Goal: Information Seeking & Learning: Understand process/instructions

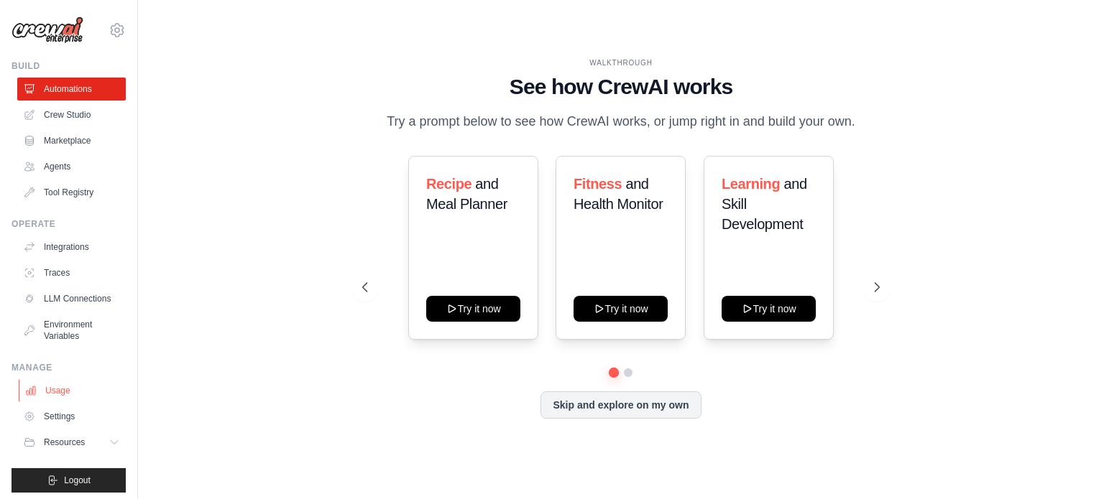
click at [73, 402] on link "Usage" at bounding box center [73, 390] width 109 height 23
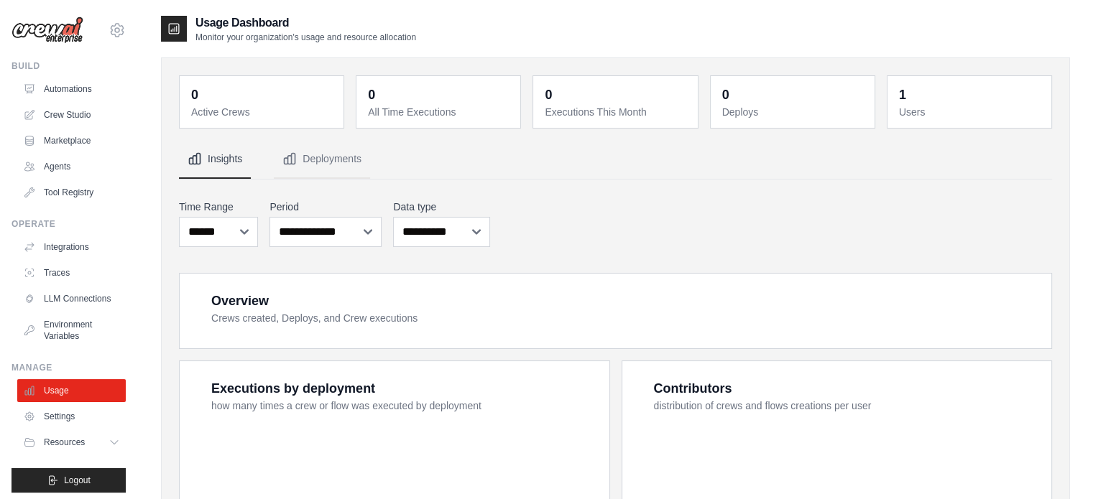
click at [70, 419] on link "Settings" at bounding box center [71, 416] width 109 height 23
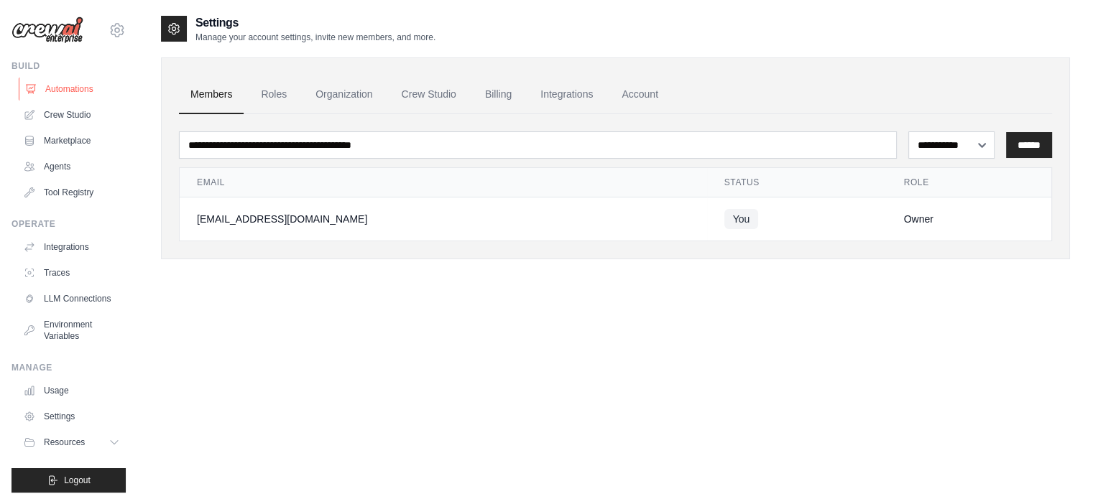
click at [73, 93] on link "Automations" at bounding box center [73, 89] width 109 height 23
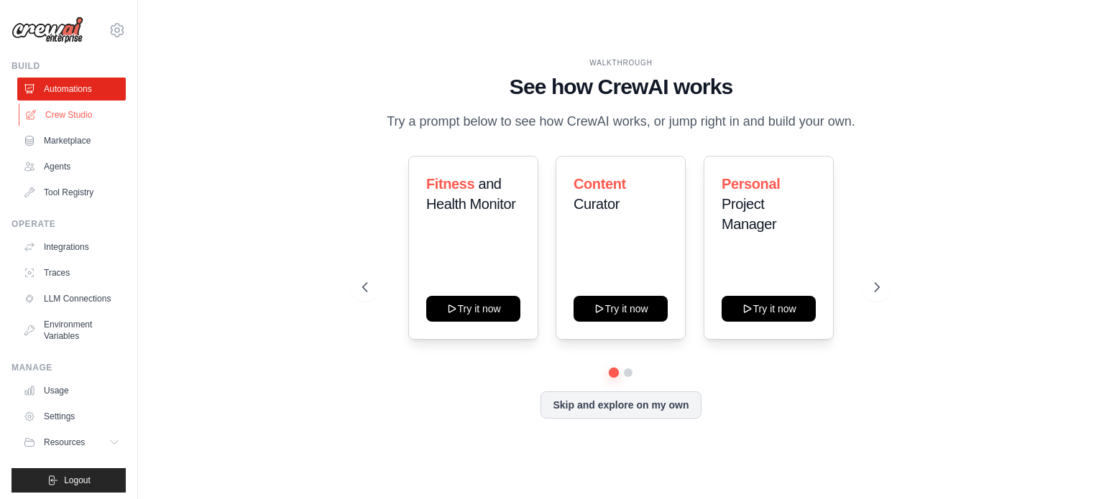
click at [90, 115] on link "Crew Studio" at bounding box center [73, 114] width 109 height 23
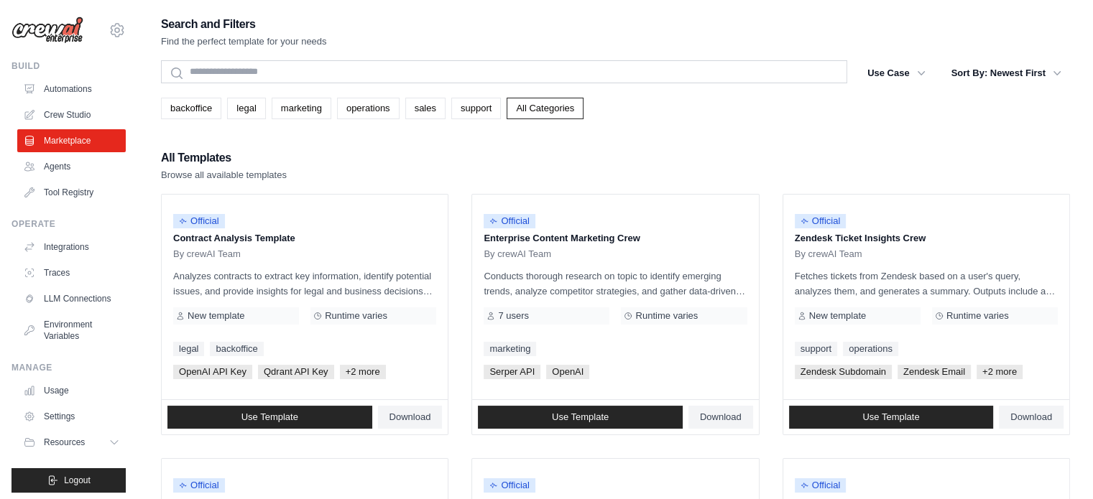
click at [78, 160] on link "Agents" at bounding box center [71, 166] width 109 height 23
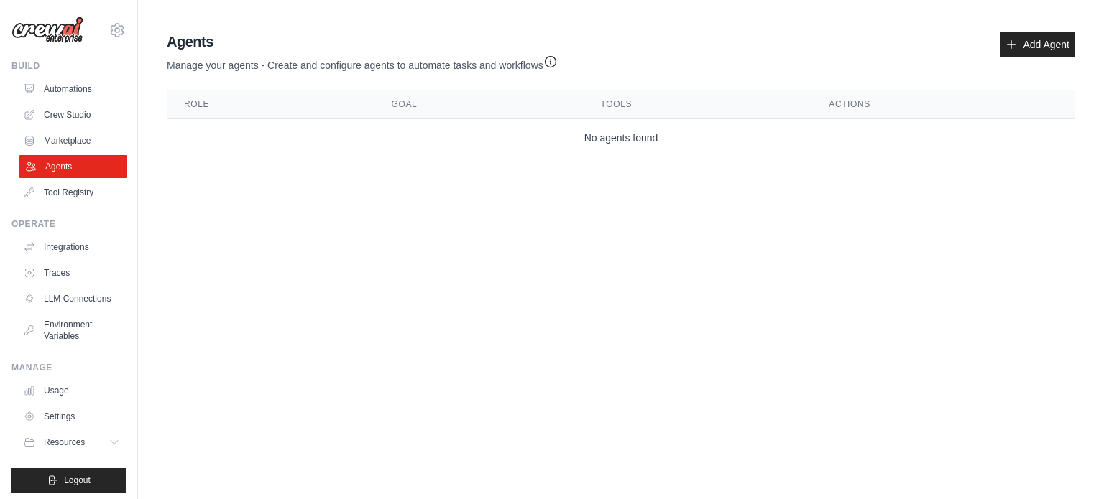
click at [89, 178] on link "Agents" at bounding box center [73, 166] width 109 height 23
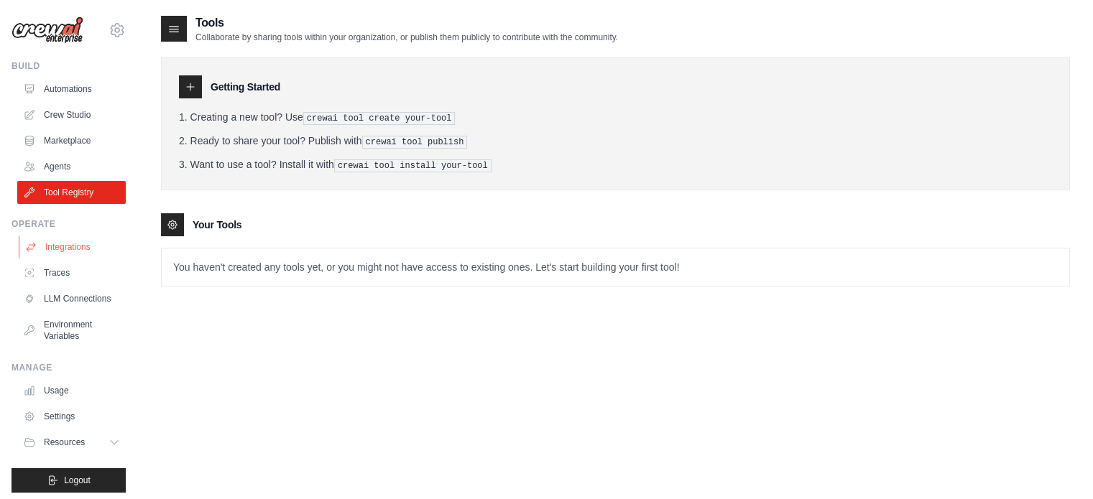
click at [87, 252] on link "Integrations" at bounding box center [73, 247] width 109 height 23
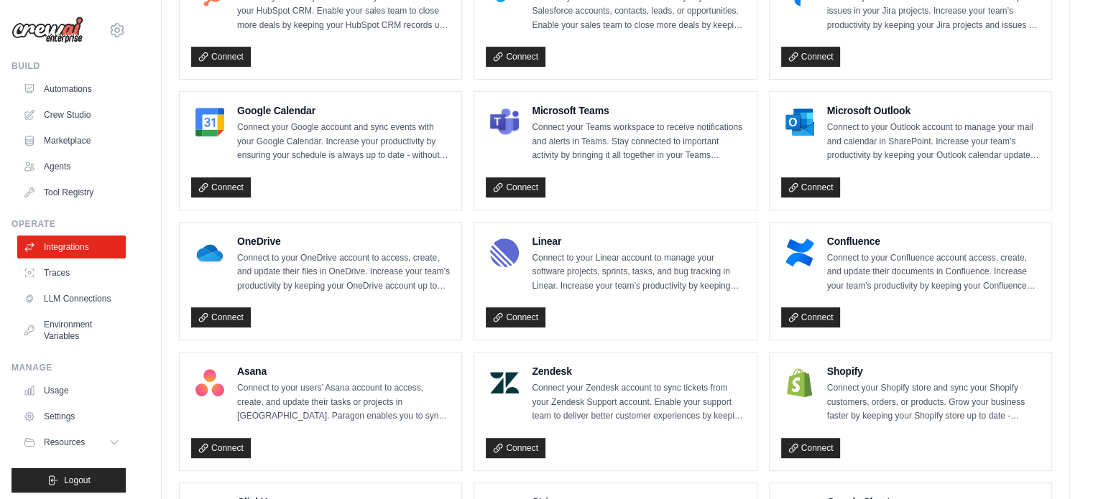
scroll to position [1020, 0]
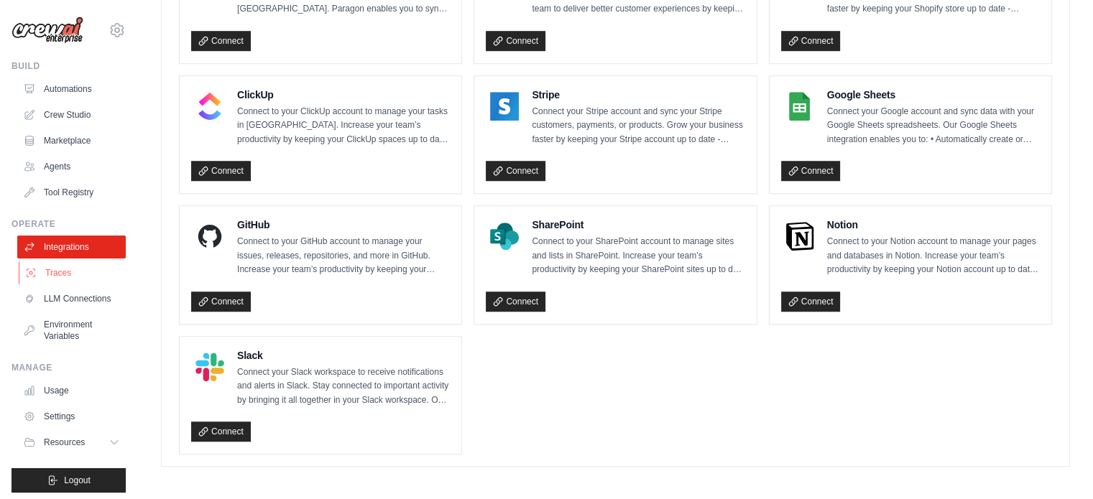
click at [40, 269] on link "Traces" at bounding box center [73, 273] width 109 height 23
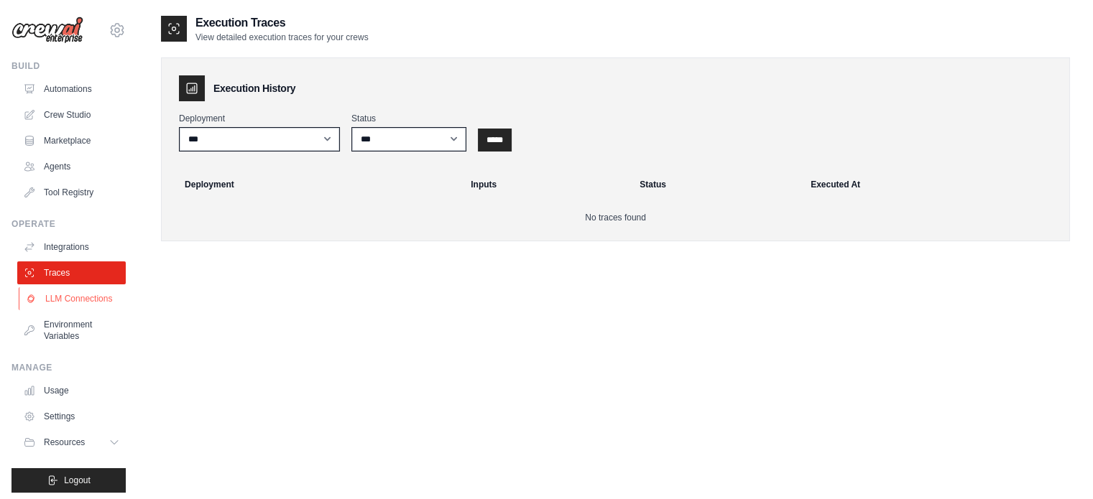
click at [96, 308] on link "LLM Connections" at bounding box center [73, 298] width 109 height 23
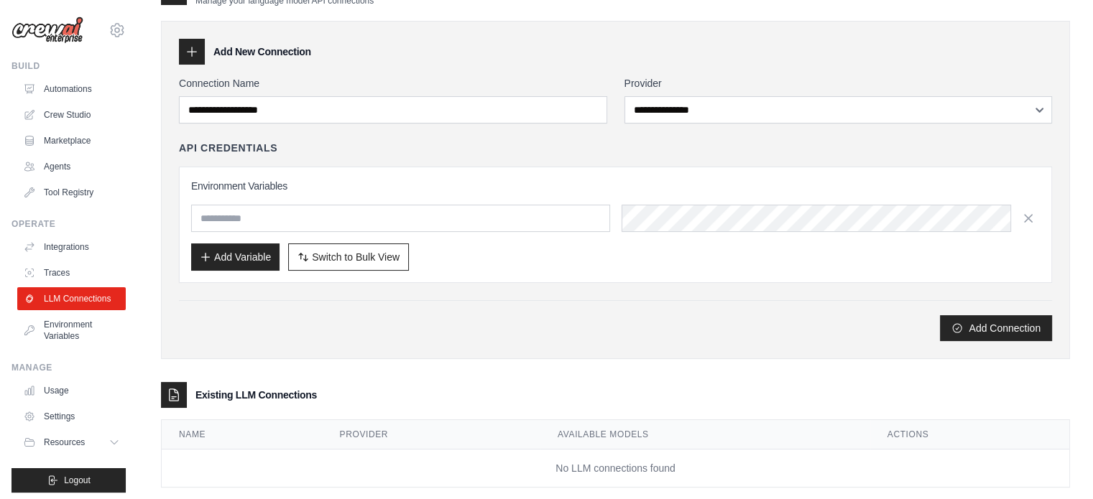
scroll to position [60, 0]
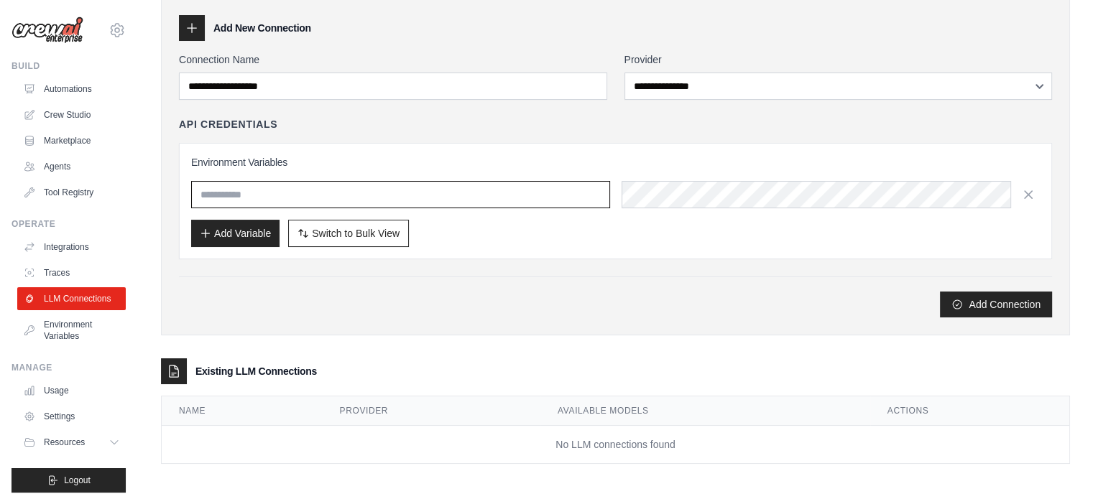
click at [283, 187] on input "text" at bounding box center [400, 194] width 419 height 27
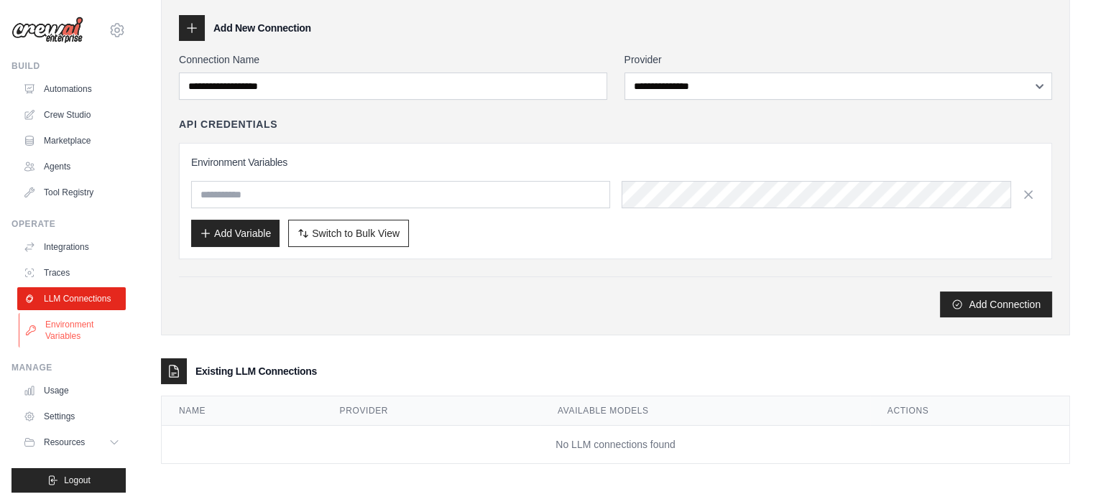
click at [23, 331] on link "Environment Variables" at bounding box center [73, 330] width 109 height 34
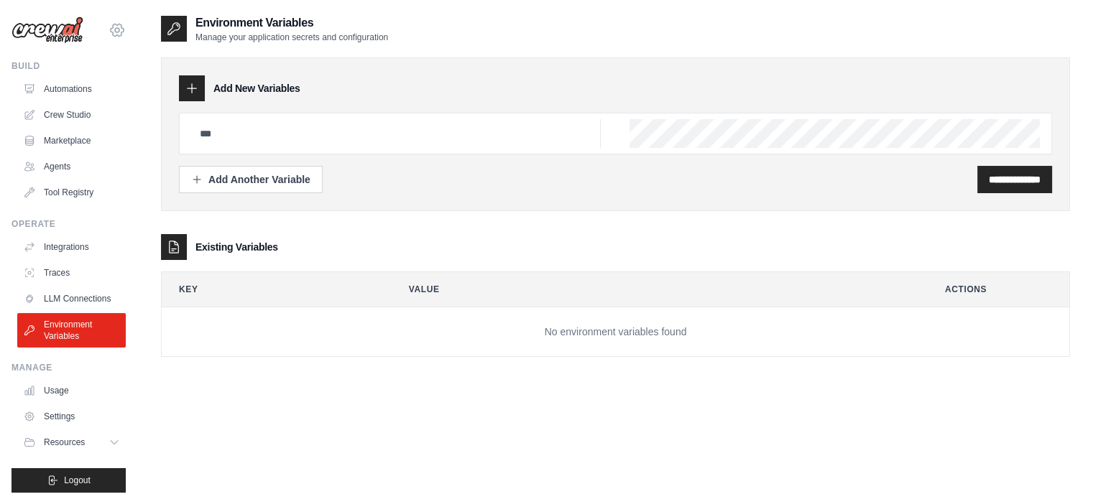
click at [109, 31] on icon at bounding box center [117, 30] width 17 height 17
click at [121, 302] on div "fitwithjain@gmail.com Settings Build Automations Crew Studio Marketplace" at bounding box center [69, 249] width 138 height 499
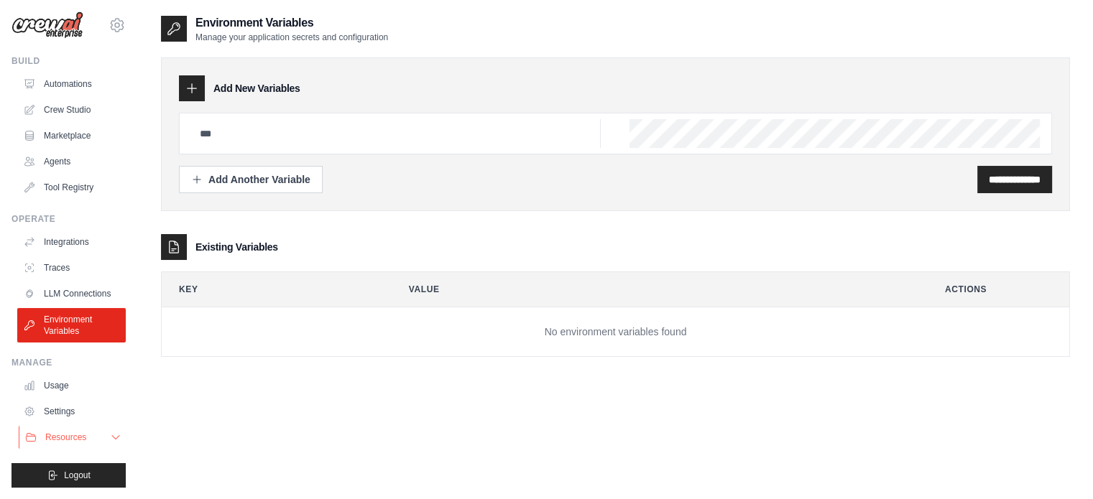
click at [95, 436] on button "Resources" at bounding box center [73, 437] width 109 height 23
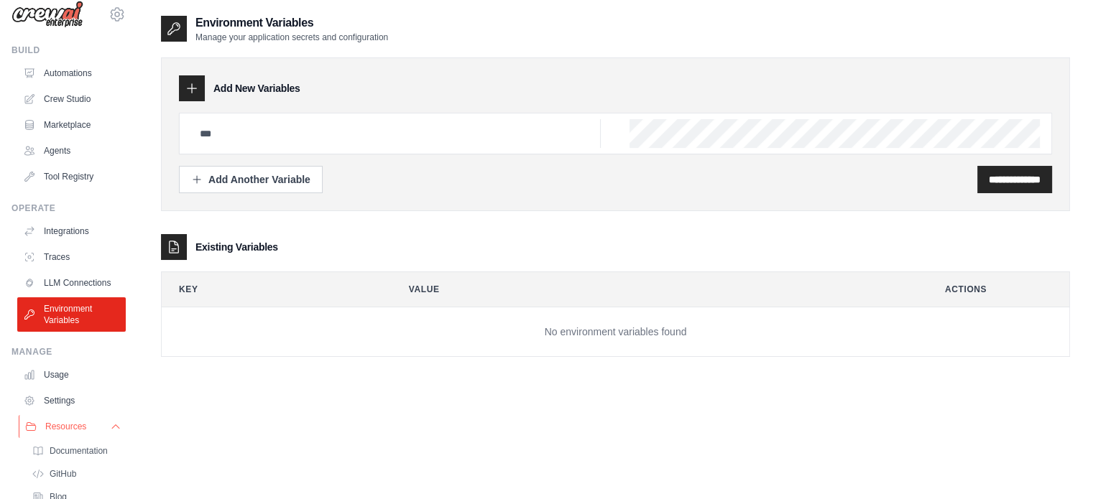
click at [95, 436] on button "Resources" at bounding box center [73, 426] width 109 height 23
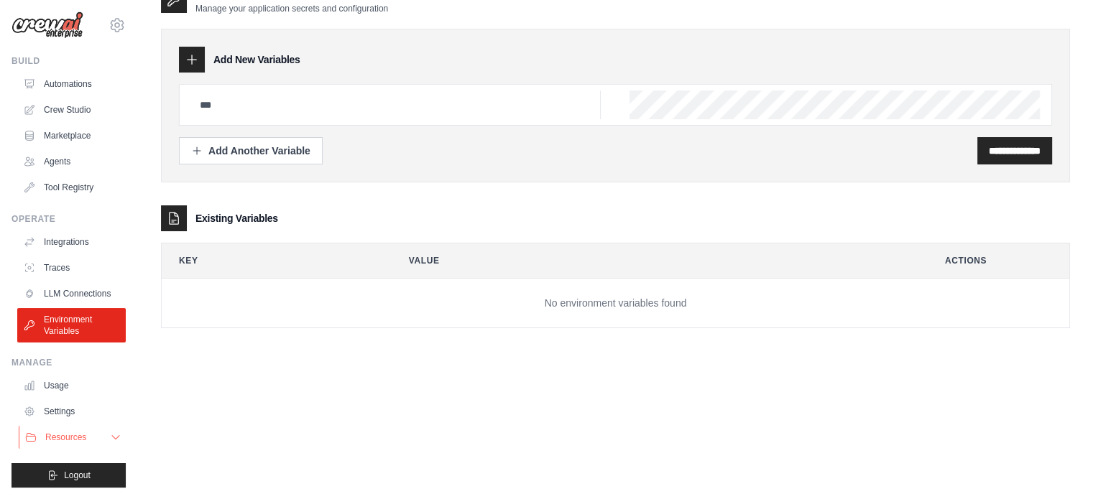
click at [95, 436] on button "Resources" at bounding box center [73, 437] width 109 height 23
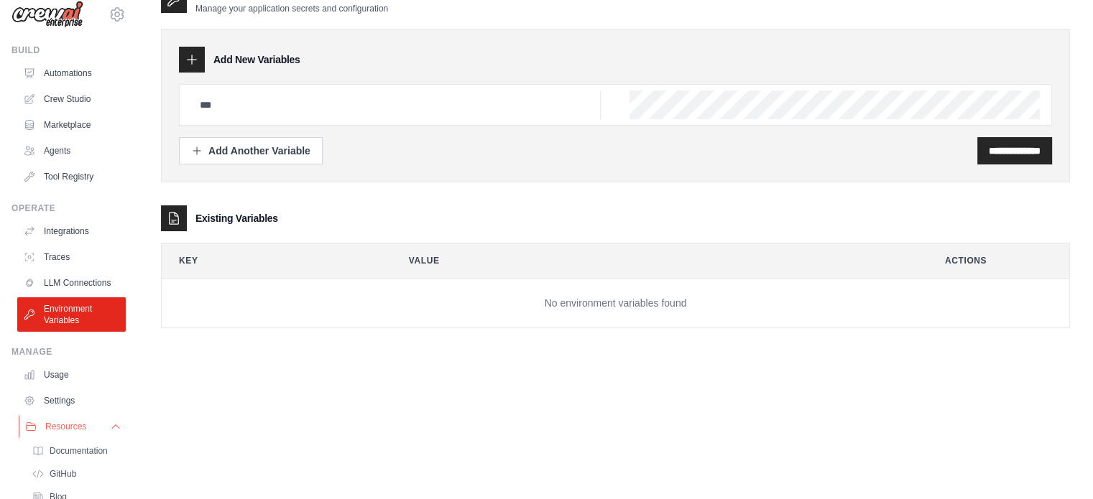
scroll to position [108, 0]
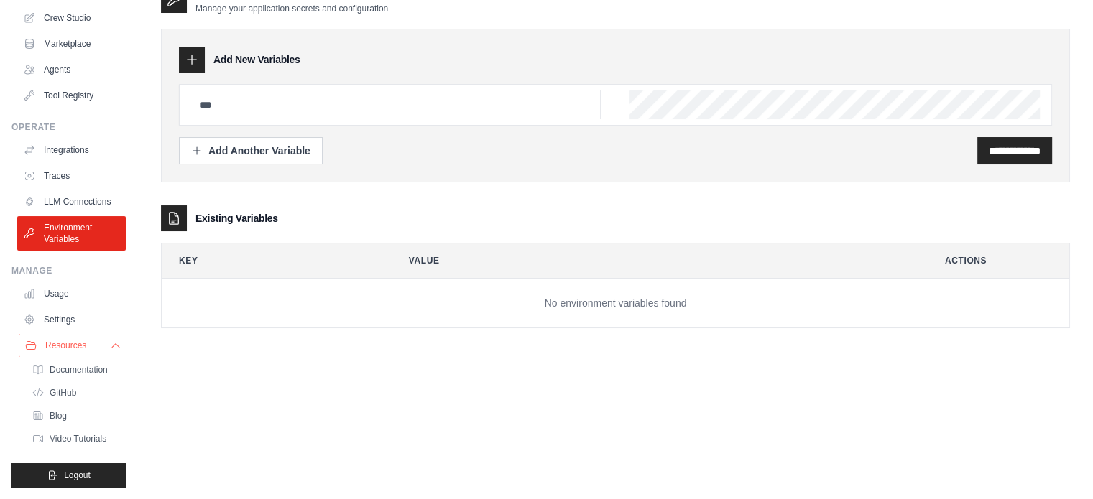
click at [110, 346] on icon at bounding box center [115, 345] width 11 height 11
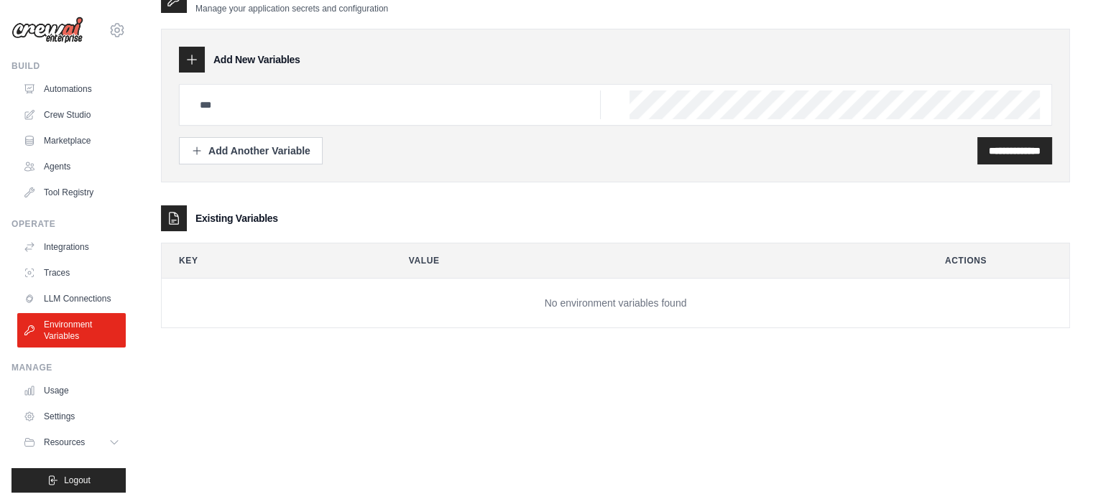
scroll to position [0, 0]
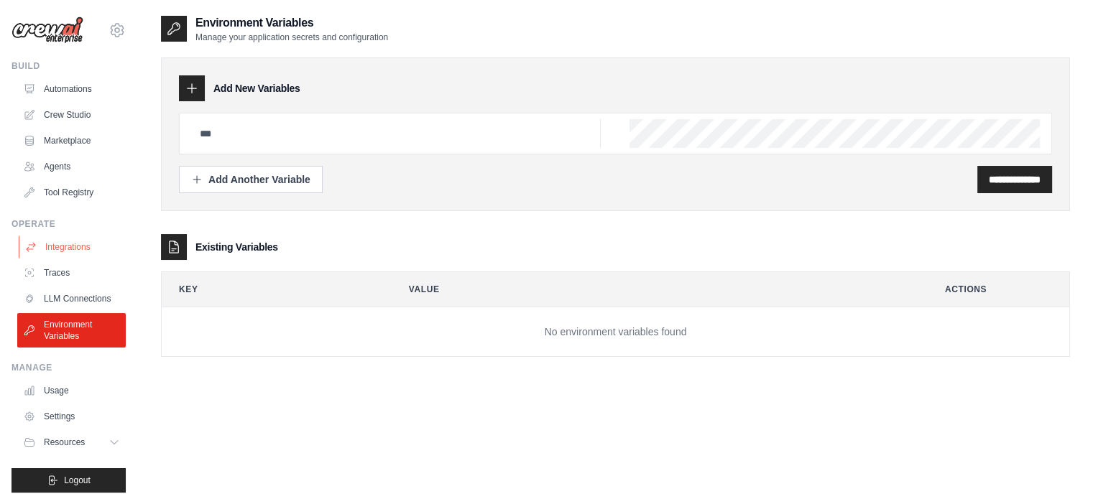
click at [58, 252] on link "Integrations" at bounding box center [73, 247] width 109 height 23
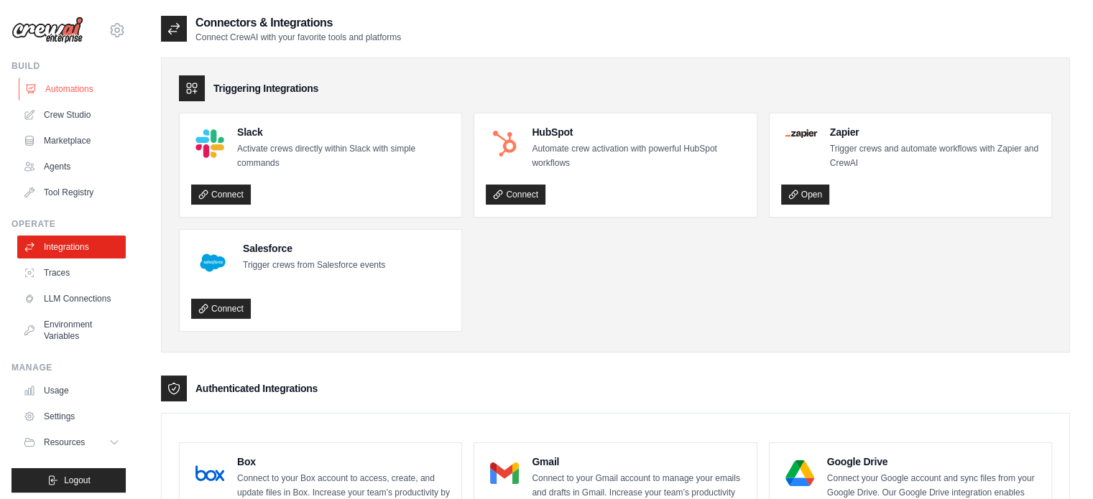
click at [42, 95] on link "Automations" at bounding box center [73, 89] width 109 height 23
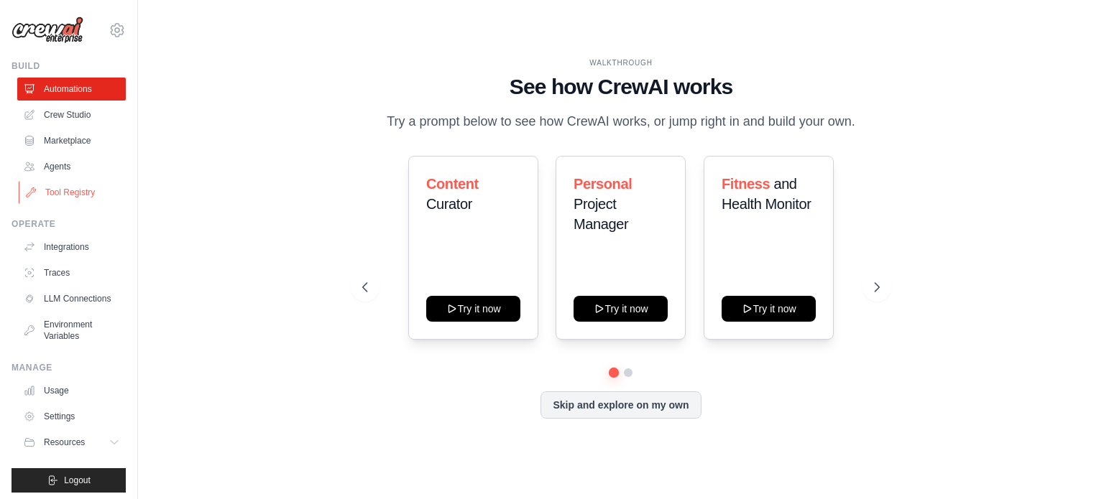
click at [94, 186] on link "Tool Registry" at bounding box center [73, 192] width 109 height 23
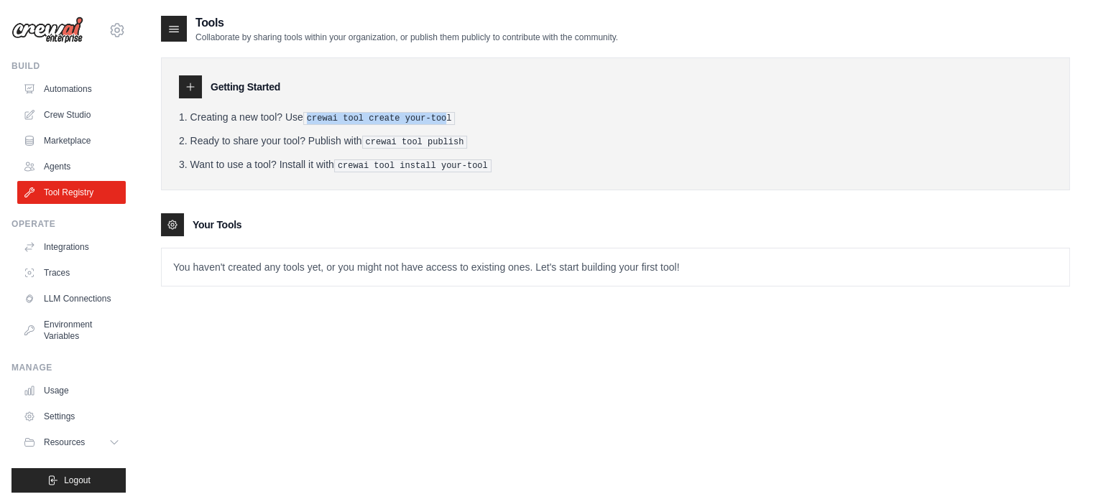
drag, startPoint x: 310, startPoint y: 114, endPoint x: 439, endPoint y: 117, distance: 129.4
click at [439, 117] on pre "crewai tool create your-tool" at bounding box center [379, 118] width 152 height 13
click at [443, 117] on pre "crewai tool create your-tool" at bounding box center [379, 118] width 152 height 13
drag, startPoint x: 443, startPoint y: 117, endPoint x: 312, endPoint y: 117, distance: 130.8
click at [312, 117] on pre "crewai tool create your-tool" at bounding box center [379, 118] width 152 height 13
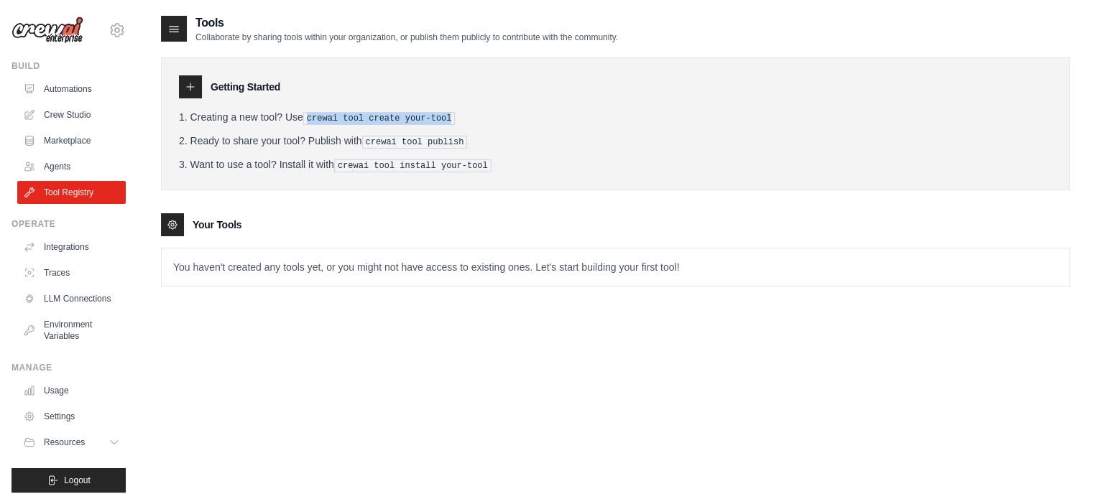
copy ol "crewai tool create your-tool"
click at [470, 207] on div "Getting Started Creating a new tool? Use crewai tool create your-tool Ready to …" at bounding box center [615, 165] width 909 height 244
